Goal: Find specific page/section: Find specific page/section

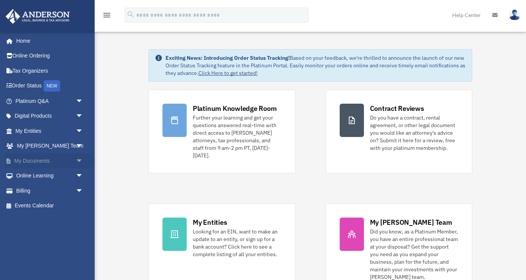
click at [79, 159] on span "arrow_drop_down" at bounding box center [83, 161] width 15 height 16
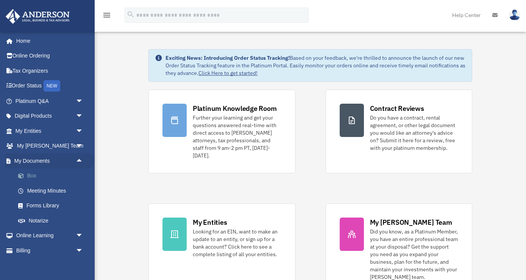
click at [31, 176] on link "Box" at bounding box center [53, 176] width 84 height 15
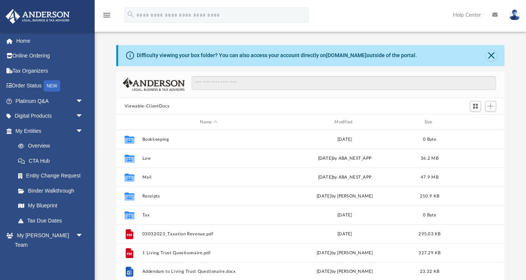
scroll to position [172, 388]
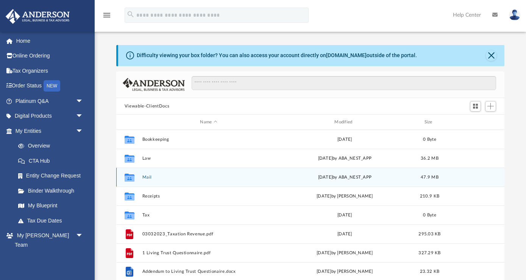
click at [177, 183] on div "Collaborated Folder Mail [DATE] by ABA_NEST_APP 47.9 MB" at bounding box center [310, 177] width 388 height 19
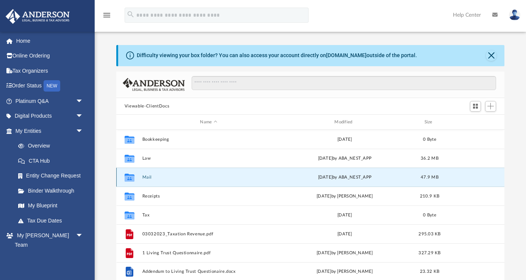
click at [177, 183] on div "Collaborated Folder Mail [DATE] by ABA_NEST_APP 47.9 MB" at bounding box center [310, 177] width 388 height 19
click at [188, 178] on button "Mail" at bounding box center [208, 177] width 133 height 5
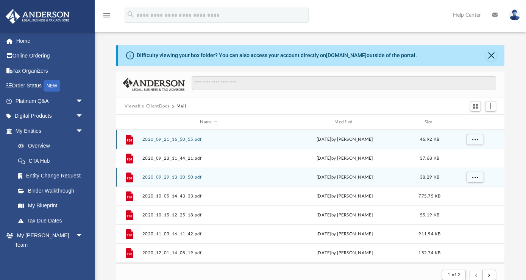
scroll to position [0, 0]
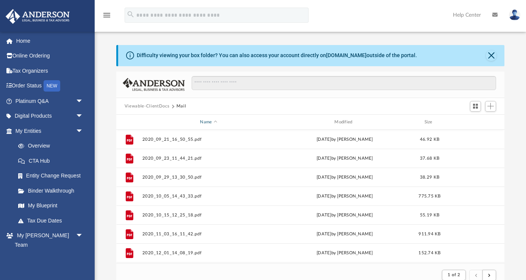
click at [206, 123] on div "Name" at bounding box center [208, 122] width 133 height 7
